Goal: Check status: Check status

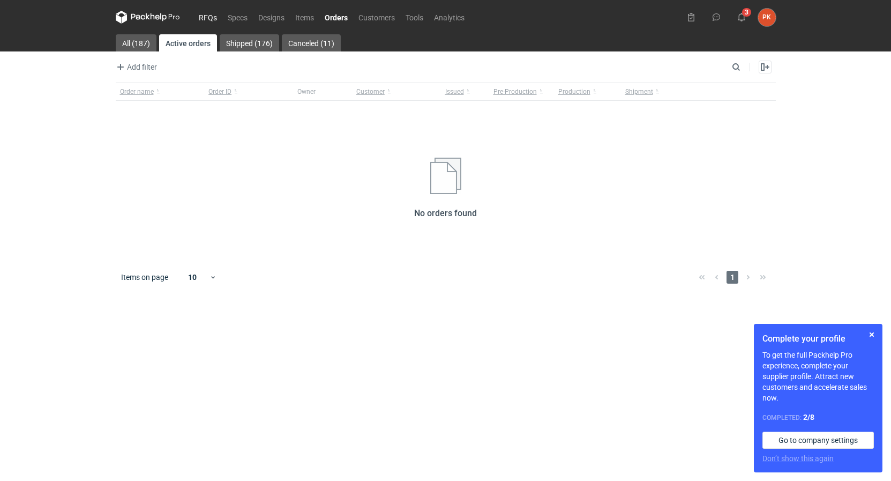
click at [209, 18] on link "RFQs" at bounding box center [207, 17] width 29 height 13
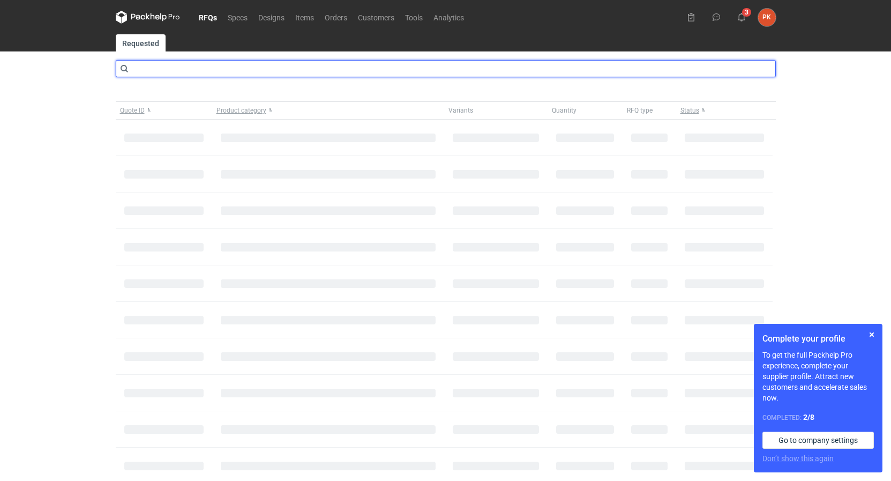
click at [176, 66] on input "text" at bounding box center [446, 68] width 660 height 17
type input "CBRK"
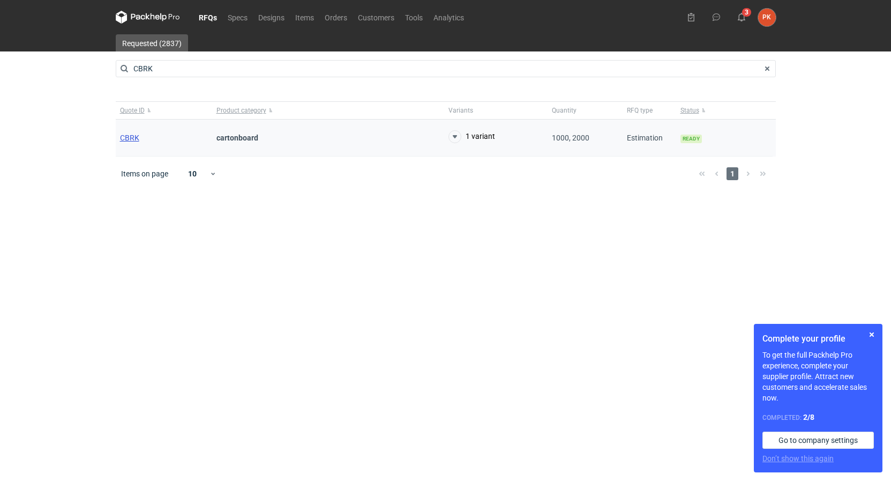
click at [126, 133] on span "CBRK" at bounding box center [129, 137] width 19 height 9
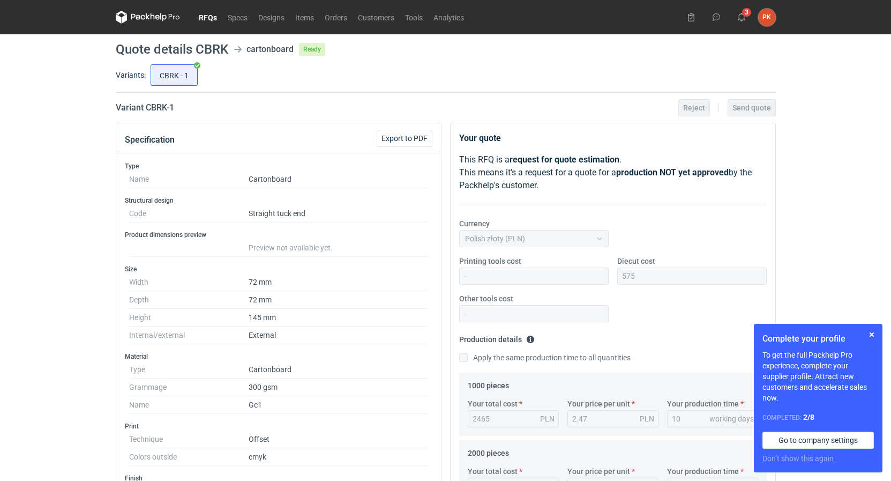
click at [201, 19] on link "RFQs" at bounding box center [207, 17] width 29 height 13
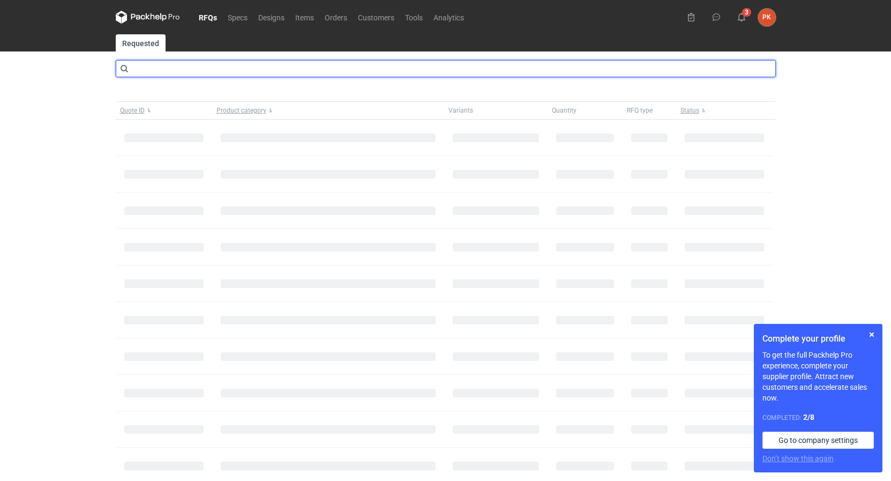
click at [196, 70] on input "text" at bounding box center [446, 68] width 660 height 17
type input "CBBB"
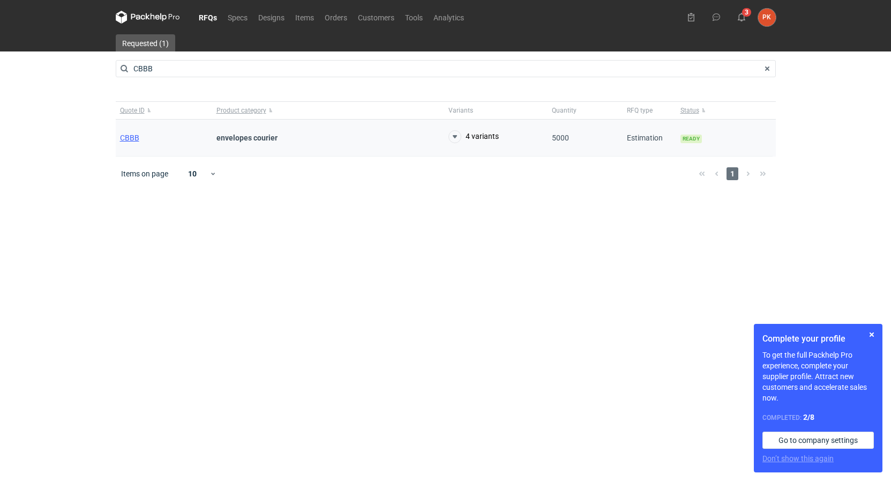
click at [130, 133] on div "CBBB" at bounding box center [164, 137] width 96 height 37
click at [125, 138] on span "CBBB" at bounding box center [129, 137] width 19 height 9
